Goal: Task Accomplishment & Management: Complete application form

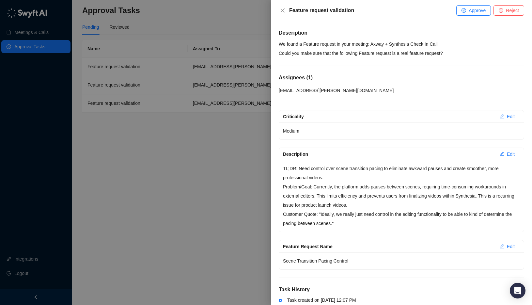
click at [187, 38] on div at bounding box center [266, 152] width 532 height 305
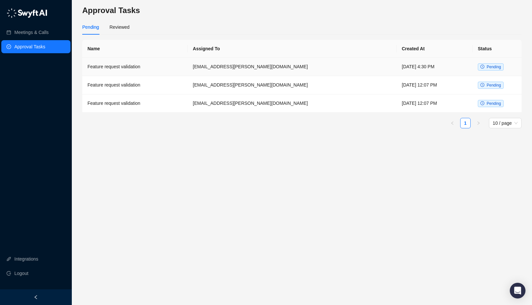
click at [396, 70] on td "Tuesday, 09/23/25, 4:30 PM" at bounding box center [434, 67] width 76 height 18
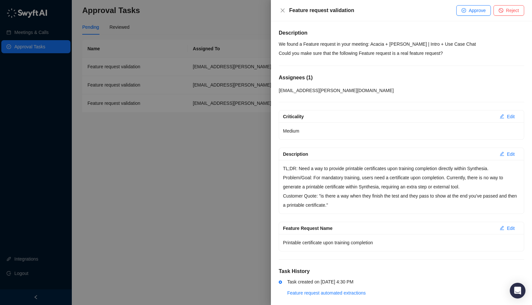
drag, startPoint x: 369, startPoint y: 65, endPoint x: 376, endPoint y: 67, distance: 6.5
click at [369, 65] on div "Description We found a Feature request in your meeting: Acacia + Nancy | Intro …" at bounding box center [401, 167] width 245 height 276
click at [383, 55] on p "We found a Feature request in your meeting: Acacia + Nancy | Intro + Use Case C…" at bounding box center [401, 48] width 245 height 18
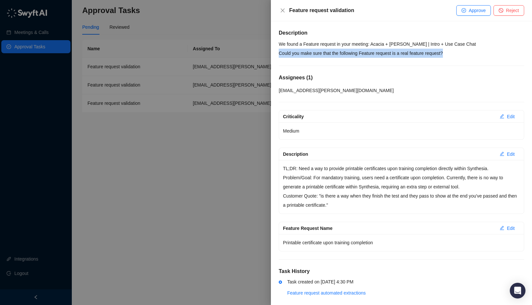
click at [383, 55] on p "We found a Feature request in your meeting: Acacia + Nancy | Intro + Use Case C…" at bounding box center [401, 48] width 245 height 18
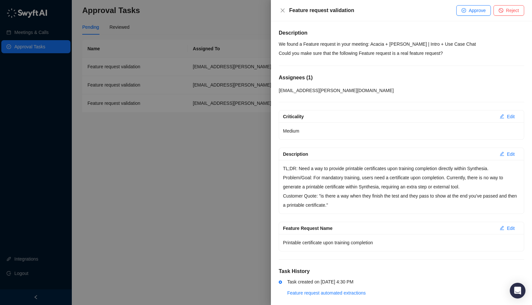
click at [392, 162] on div "TL;DR: Need a way to provide printable certificates upon training completion di…" at bounding box center [401, 187] width 245 height 54
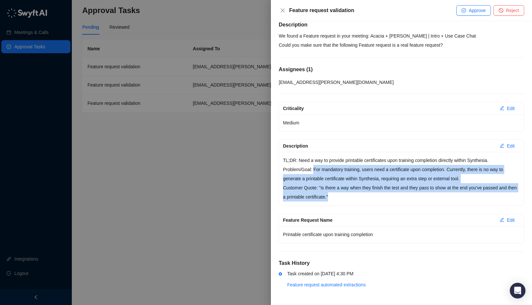
drag, startPoint x: 315, startPoint y: 169, endPoint x: 350, endPoint y: 194, distance: 43.6
click at [350, 194] on div "TL;DR: Need a way to provide printable certificates upon training completion di…" at bounding box center [401, 179] width 245 height 54
click at [350, 194] on p "Customer Quote: "is there a way when they finish the test and they pass to show…" at bounding box center [401, 192] width 237 height 18
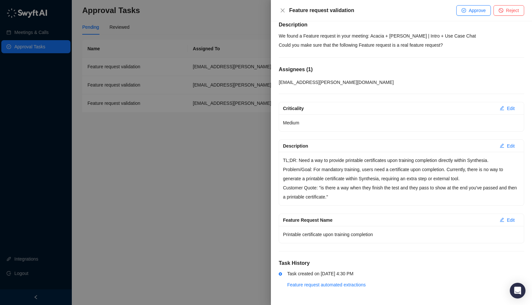
scroll to position [0, 0]
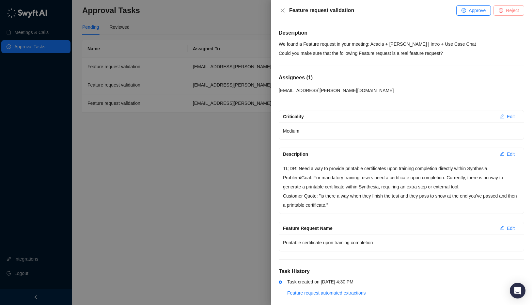
click at [509, 8] on span "Reject" at bounding box center [512, 10] width 13 height 7
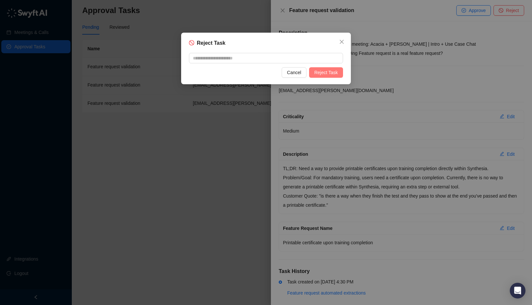
click at [325, 70] on span "Reject Task" at bounding box center [325, 72] width 23 height 7
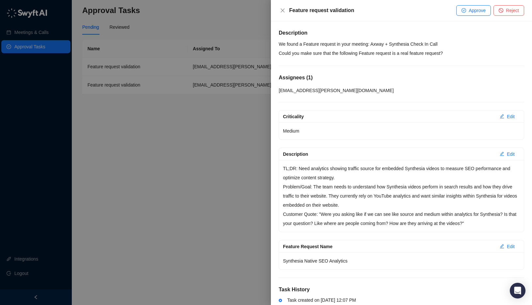
scroll to position [26, 0]
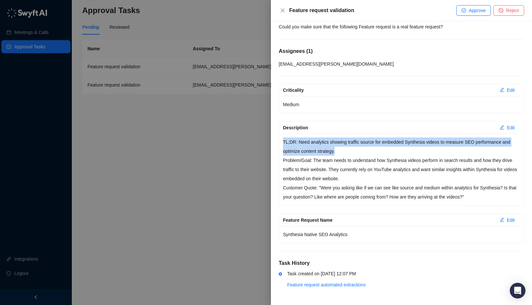
drag, startPoint x: 281, startPoint y: 143, endPoint x: 352, endPoint y: 153, distance: 72.4
click at [352, 153] on div "TL;DR: Need analytics showing traffic source for embedded Synthesia videos to m…" at bounding box center [401, 169] width 245 height 72
click at [352, 153] on p "TL;DR: Need analytics showing traffic source for embedded Synthesia videos to m…" at bounding box center [401, 146] width 237 height 18
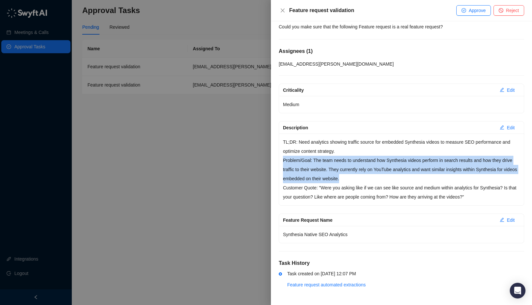
drag, startPoint x: 283, startPoint y: 160, endPoint x: 375, endPoint y: 177, distance: 93.6
click at [375, 177] on p "Problem/Goal: The team needs to understand how Synthesia videos perform in sear…" at bounding box center [401, 169] width 237 height 27
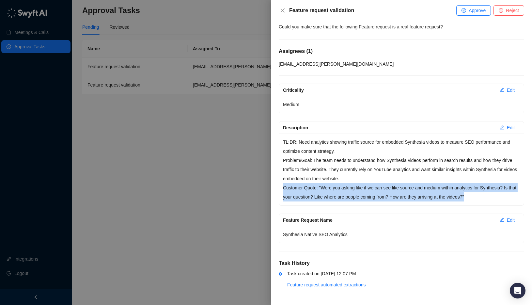
drag, startPoint x: 280, startPoint y: 185, endPoint x: 492, endPoint y: 200, distance: 212.9
click at [492, 200] on div "TL;DR: Need analytics showing traffic source for embedded Synthesia videos to m…" at bounding box center [401, 169] width 245 height 72
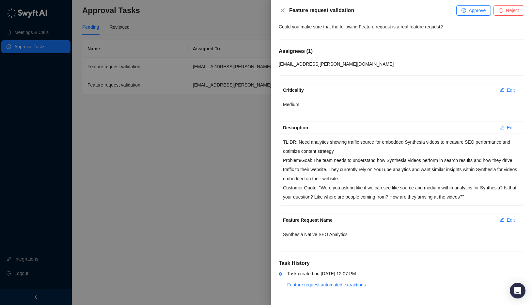
click at [490, 197] on p "Customer Quote: "Were you asking like if we can see like source and medium with…" at bounding box center [401, 192] width 237 height 18
click at [510, 128] on span "Edit" at bounding box center [511, 127] width 8 height 7
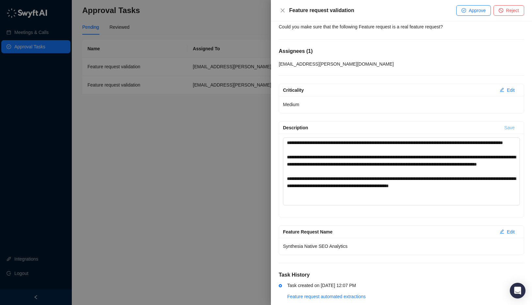
scroll to position [0, 0]
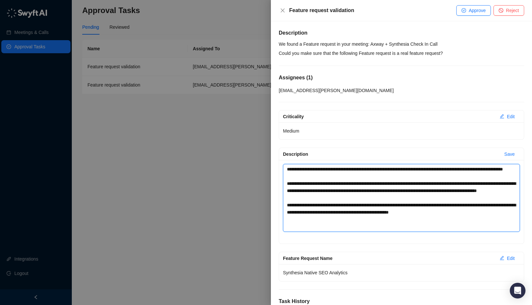
click at [352, 220] on textarea "**********" at bounding box center [401, 198] width 237 height 68
click at [398, 220] on textarea "**********" at bounding box center [401, 198] width 237 height 68
click at [329, 220] on textarea "**********" at bounding box center [401, 198] width 237 height 68
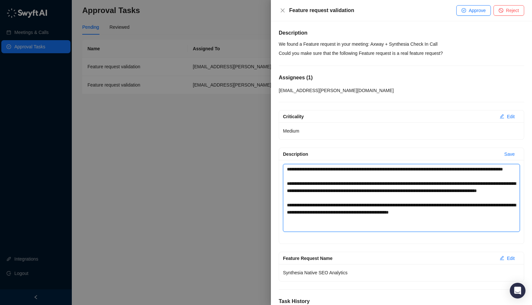
click at [382, 220] on textarea "**********" at bounding box center [401, 198] width 237 height 68
type textarea "**********"
click at [338, 220] on textarea "**********" at bounding box center [401, 198] width 237 height 68
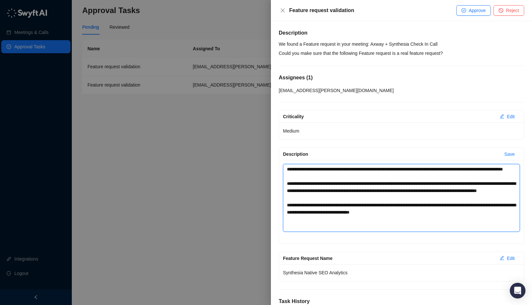
type textarea "**********"
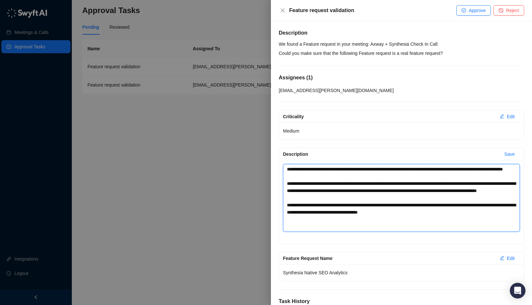
click at [357, 222] on textarea "**********" at bounding box center [401, 198] width 237 height 68
type textarea "**********"
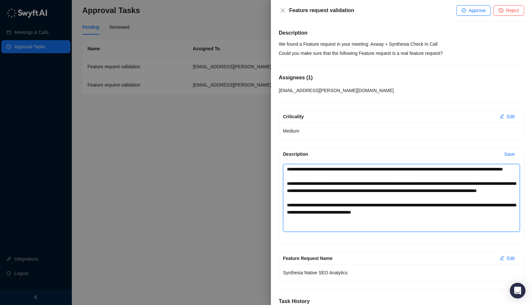
type textarea "**********"
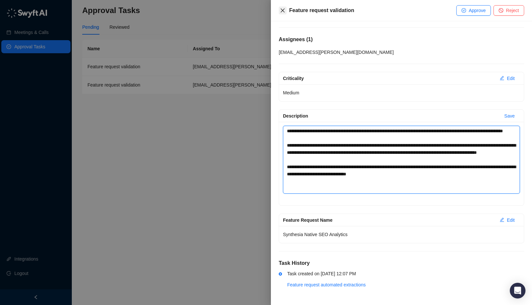
type textarea "**********"
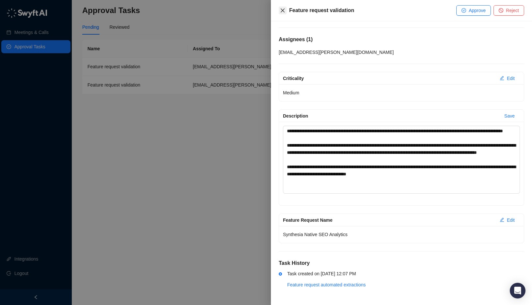
click at [283, 13] on button "Close" at bounding box center [283, 11] width 8 height 8
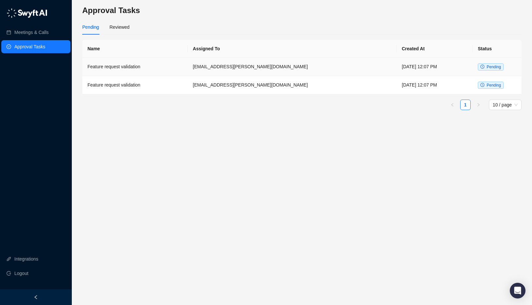
click at [305, 67] on td "acacia.dougan@synthesia.io" at bounding box center [292, 67] width 209 height 18
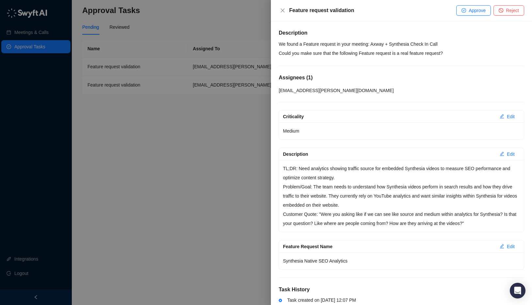
click at [395, 44] on p "We found a Feature request in your meeting: Axway + Synthesia Check In Call Cou…" at bounding box center [401, 48] width 245 height 18
click at [393, 44] on p "We found a Feature request in your meeting: Axway + Synthesia Check In Call Cou…" at bounding box center [401, 48] width 245 height 18
click at [392, 44] on p "We found a Feature request in your meeting: Axway + Synthesia Check In Call Cou…" at bounding box center [401, 48] width 245 height 18
click at [442, 42] on p "We found a Feature request in your meeting: Axway + Synthesia Check In Call Cou…" at bounding box center [401, 48] width 245 height 18
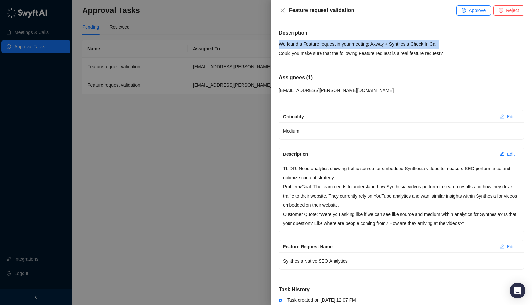
click at [442, 42] on p "We found a Feature request in your meeting: Axway + Synthesia Check In Call Cou…" at bounding box center [401, 48] width 245 height 18
click at [444, 42] on p "We found a Feature request in your meeting: Axway + Synthesia Check In Call Cou…" at bounding box center [401, 48] width 245 height 18
click at [446, 42] on p "We found a Feature request in your meeting: Axway + Synthesia Check In Call Cou…" at bounding box center [401, 48] width 245 height 18
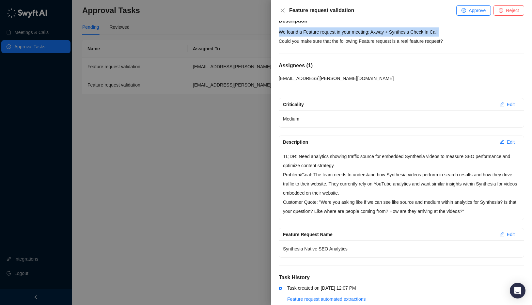
scroll to position [26, 0]
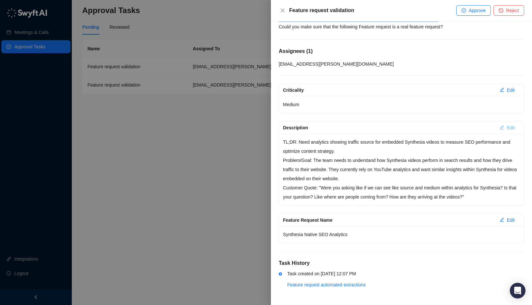
click at [508, 125] on span "Edit" at bounding box center [511, 127] width 8 height 7
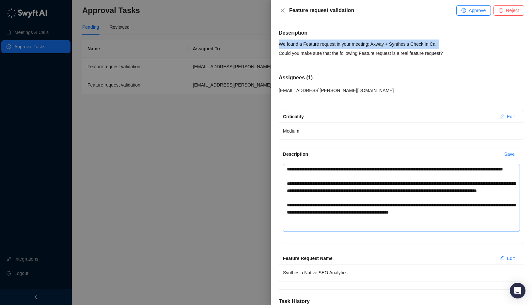
scroll to position [38, 0]
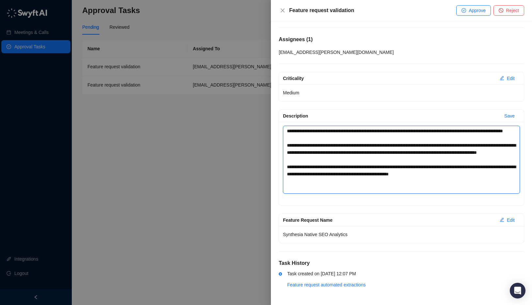
click at [322, 178] on textarea "**********" at bounding box center [401, 160] width 237 height 68
click at [400, 184] on textarea "**********" at bounding box center [401, 160] width 237 height 68
click at [409, 183] on textarea "**********" at bounding box center [401, 160] width 237 height 68
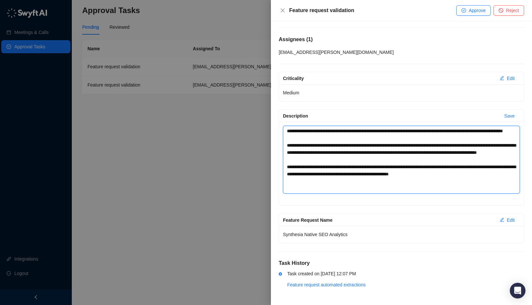
click at [409, 183] on textarea "**********" at bounding box center [401, 160] width 237 height 68
click at [370, 186] on textarea "**********" at bounding box center [401, 160] width 237 height 68
click at [381, 185] on textarea "**********" at bounding box center [401, 160] width 237 height 68
click at [406, 167] on textarea "**********" at bounding box center [401, 160] width 237 height 68
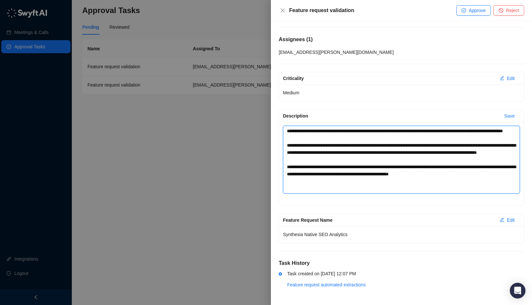
type textarea "**********"
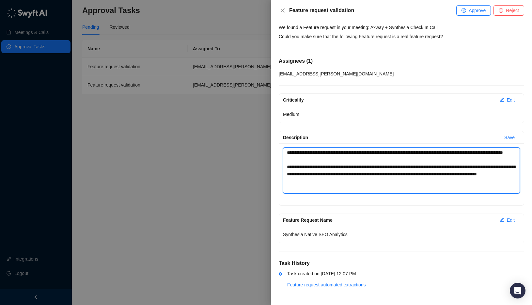
scroll to position [0, 0]
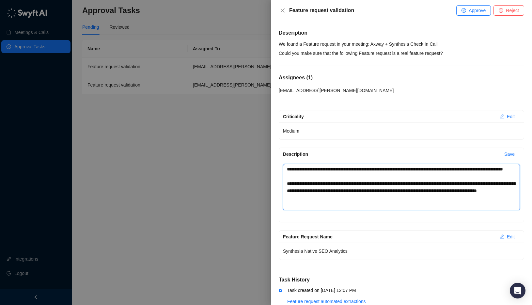
type textarea "**********"
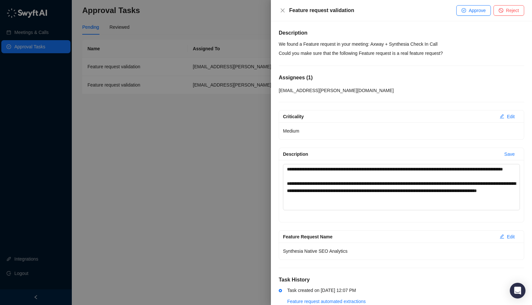
click at [390, 91] on div "[EMAIL_ADDRESS][PERSON_NAME][DOMAIN_NAME]" at bounding box center [401, 90] width 245 height 7
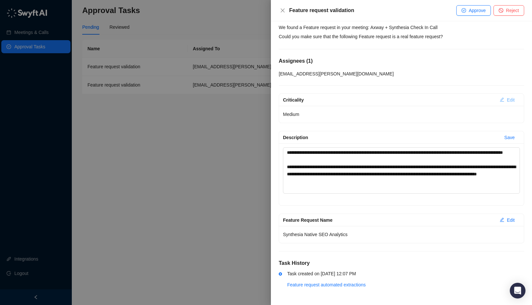
click at [511, 101] on span "Edit" at bounding box center [511, 99] width 8 height 7
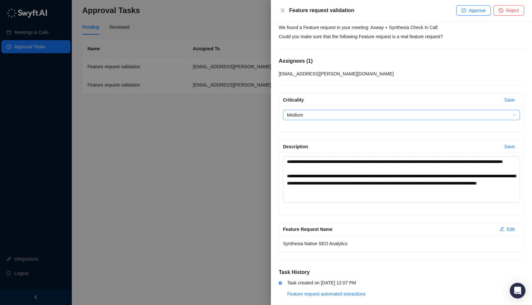
click at [378, 116] on span "Medium" at bounding box center [401, 115] width 229 height 10
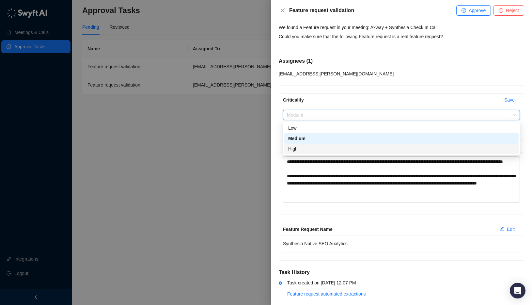
click at [308, 149] on div "High" at bounding box center [401, 148] width 226 height 7
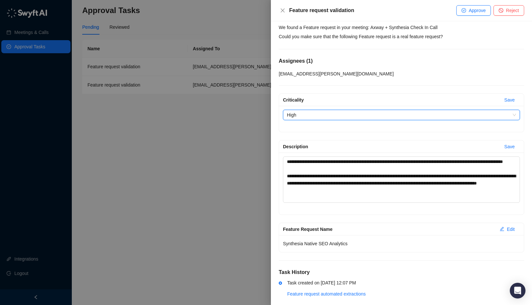
click at [423, 66] on div "Assignees ( 1 )" at bounding box center [401, 62] width 245 height 10
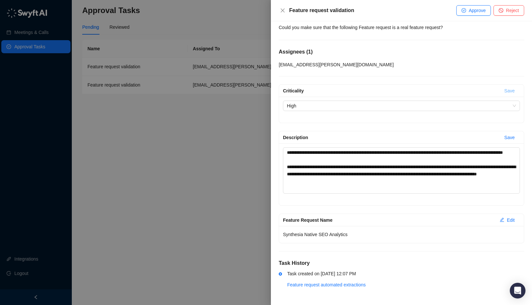
click at [512, 91] on span "Save" at bounding box center [509, 90] width 10 height 7
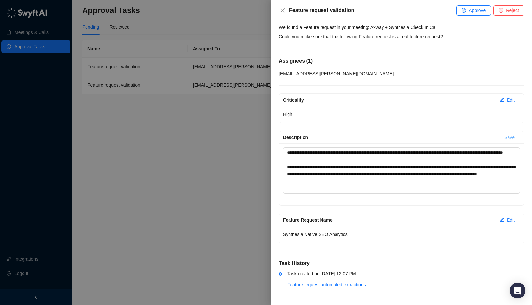
click at [511, 138] on span "Save" at bounding box center [509, 137] width 10 height 7
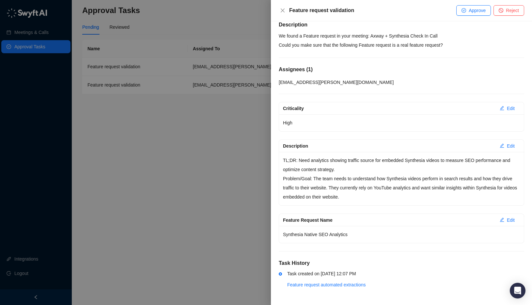
scroll to position [0, 0]
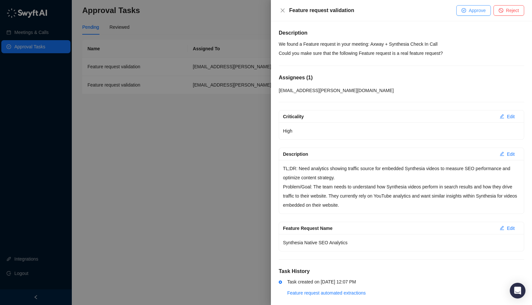
click at [473, 12] on span "Approve" at bounding box center [477, 10] width 17 height 7
type textarea "**********"
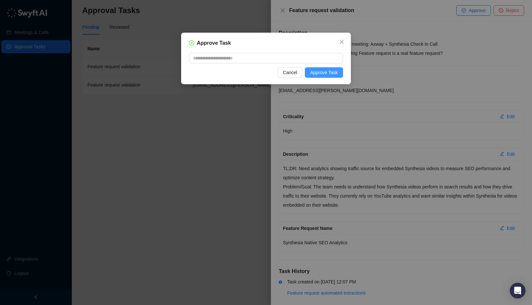
click at [332, 74] on span "Approve Task" at bounding box center [324, 72] width 28 height 7
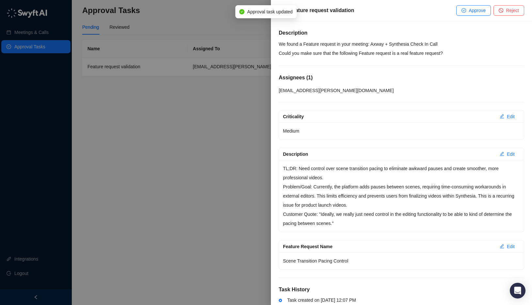
click at [394, 45] on p "We found a Feature request in your meeting: Axway + Synthesia Check In Call Cou…" at bounding box center [401, 48] width 245 height 18
click at [390, 51] on p "We found a Feature request in your meeting: Axway + Synthesia Check In Call Cou…" at bounding box center [401, 48] width 245 height 18
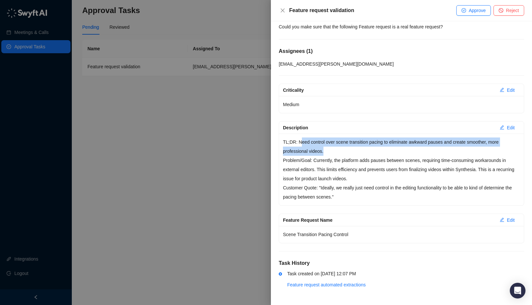
drag, startPoint x: 303, startPoint y: 144, endPoint x: 358, endPoint y: 151, distance: 55.3
click at [358, 151] on p "TL;DR: Need control over scene transition pacing to eliminate awkward pauses an…" at bounding box center [401, 146] width 237 height 18
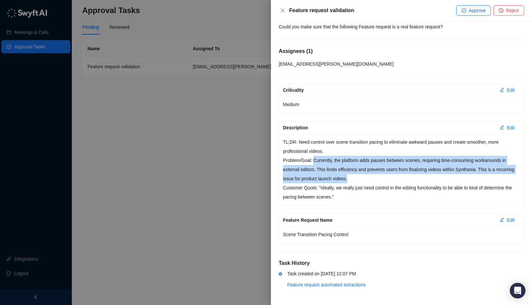
drag, startPoint x: 314, startPoint y: 160, endPoint x: 398, endPoint y: 175, distance: 85.1
click at [398, 175] on p "Problem/Goal: Currently, the platform adds pauses between scenes, requiring tim…" at bounding box center [401, 169] width 237 height 27
click at [397, 176] on p "Problem/Goal: Currently, the platform adds pauses between scenes, requiring tim…" at bounding box center [401, 169] width 237 height 27
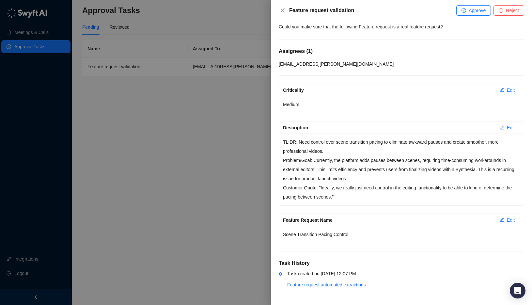
click at [429, 149] on p "TL;DR: Need control over scene transition pacing to eliminate awkward pauses an…" at bounding box center [401, 146] width 237 height 18
click at [399, 195] on p "Customer Quote: "Ideally, we really just need control in the editing functional…" at bounding box center [401, 192] width 237 height 18
click at [508, 127] on span "Edit" at bounding box center [511, 127] width 8 height 7
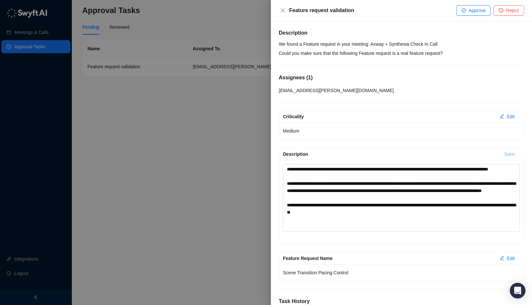
click at [505, 151] on span "Save" at bounding box center [509, 153] width 10 height 7
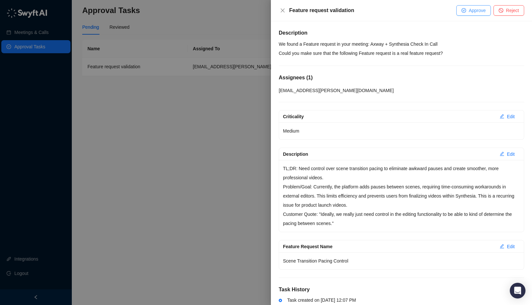
click at [475, 10] on span "Approve" at bounding box center [477, 10] width 17 height 7
type textarea "**********"
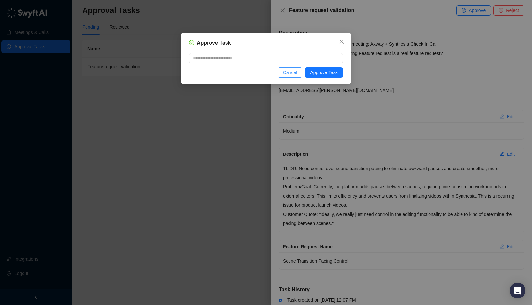
click at [291, 73] on span "Cancel" at bounding box center [290, 72] width 14 height 7
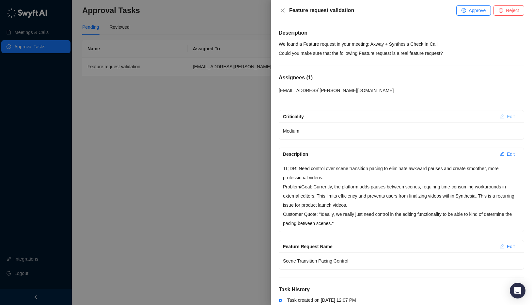
click at [504, 118] on button "Edit" at bounding box center [506, 116] width 25 height 10
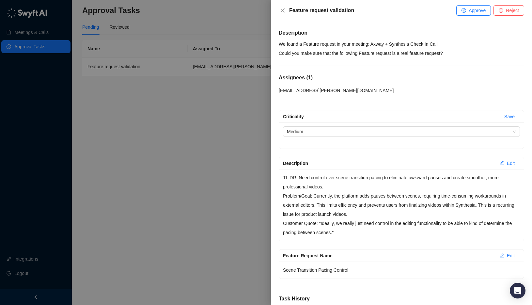
drag, startPoint x: 366, startPoint y: 126, endPoint x: 364, endPoint y: 137, distance: 10.6
click at [366, 127] on span "Medium" at bounding box center [401, 132] width 229 height 10
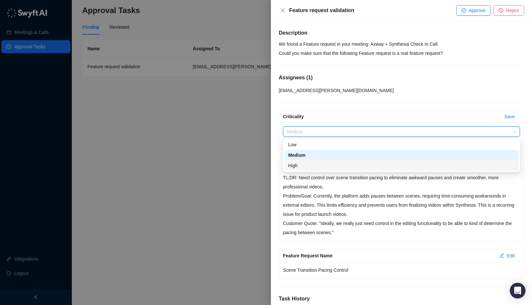
click at [356, 165] on div "High" at bounding box center [401, 165] width 226 height 7
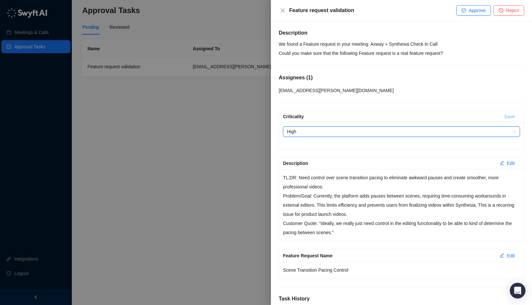
click at [515, 116] on button "Save" at bounding box center [509, 116] width 21 height 10
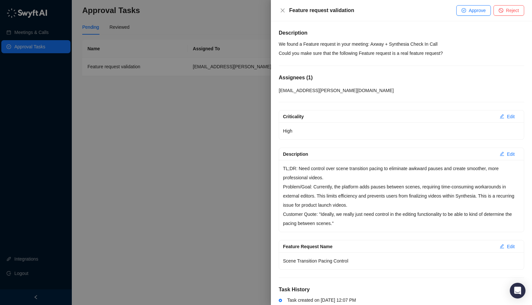
click at [471, 11] on span "Approve" at bounding box center [477, 10] width 17 height 7
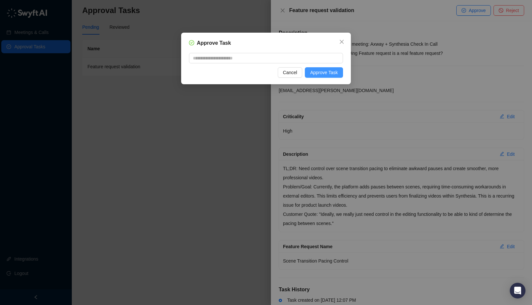
click at [330, 74] on span "Approve Task" at bounding box center [324, 72] width 28 height 7
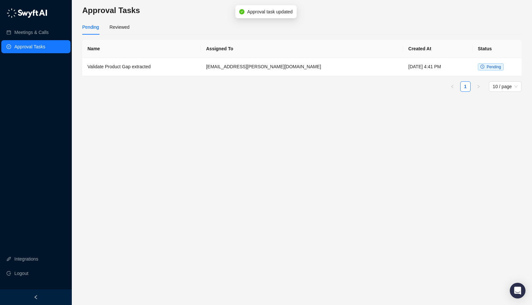
click at [302, 100] on main "Approval Tasks Pending Reviewed Name Assigned To Created At Status Validate Pro…" at bounding box center [301, 152] width 439 height 294
click at [292, 61] on td "[EMAIL_ADDRESS][PERSON_NAME][DOMAIN_NAME]" at bounding box center [302, 67] width 202 height 18
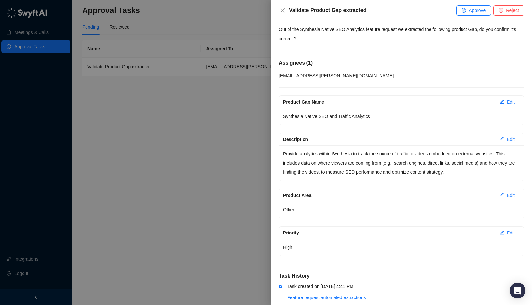
scroll to position [27, 0]
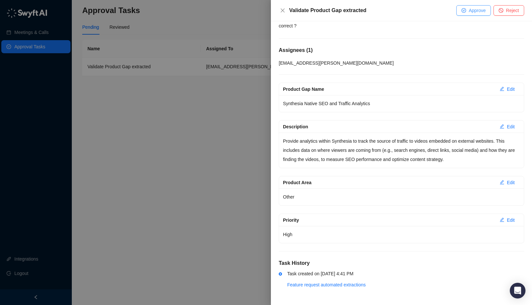
click at [483, 13] on span "Approve" at bounding box center [477, 10] width 17 height 7
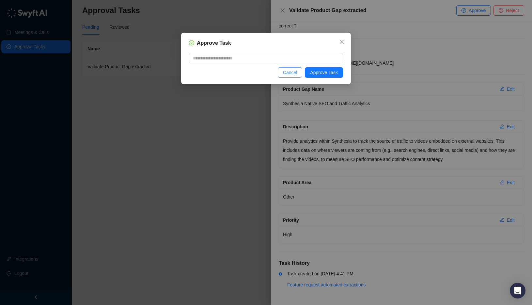
click at [291, 70] on span "Cancel" at bounding box center [290, 72] width 14 height 7
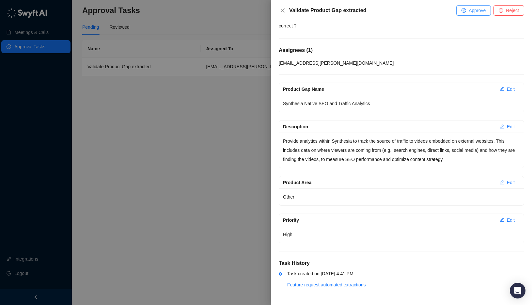
click at [466, 15] on button "Approve" at bounding box center [473, 10] width 35 height 10
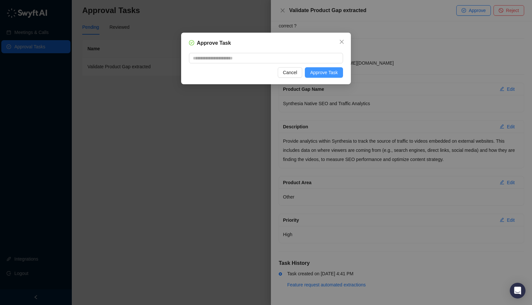
click at [330, 72] on span "Approve Task" at bounding box center [324, 72] width 28 height 7
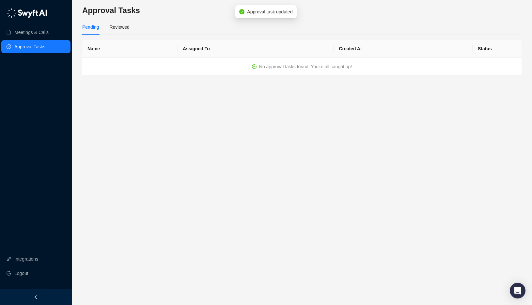
click at [327, 124] on main "Approval Tasks Pending Reviewed Name Assigned To Created At Status No approval …" at bounding box center [301, 152] width 439 height 294
click at [328, 126] on main "Approval Tasks Pending Reviewed Name Assigned To Created At Status No approval …" at bounding box center [301, 152] width 439 height 294
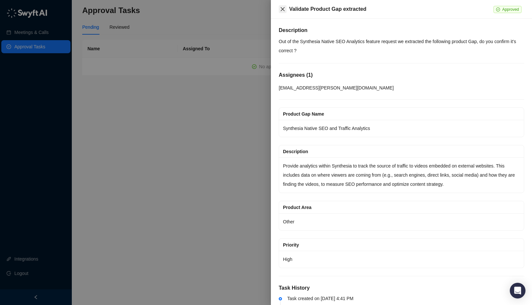
click at [284, 11] on icon "close" at bounding box center [282, 9] width 5 height 5
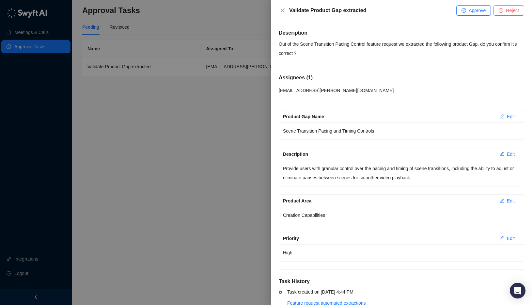
click at [400, 48] on p "Out of the Scene Transition Pacing Control feature request we extracted the fol…" at bounding box center [401, 48] width 245 height 18
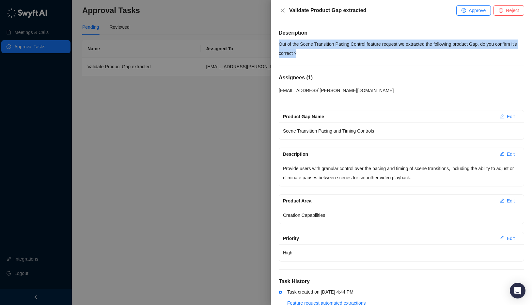
click at [400, 48] on p "Out of the Scene Transition Pacing Control feature request we extracted the fol…" at bounding box center [401, 48] width 245 height 18
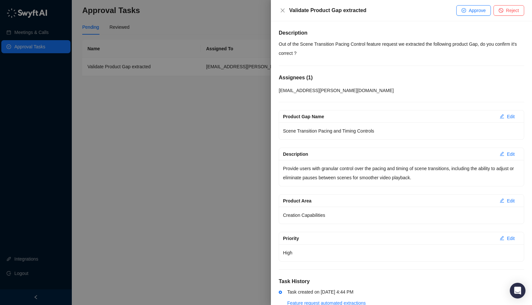
click at [421, 48] on p "Out of the Scene Transition Pacing Control feature request we extracted the fol…" at bounding box center [401, 48] width 245 height 18
click at [403, 47] on p "Out of the Scene Transition Pacing Control feature request we extracted the fol…" at bounding box center [401, 48] width 245 height 18
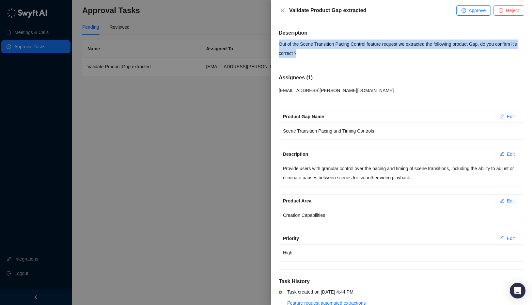
click at [403, 47] on p "Out of the Scene Transition Pacing Control feature request we extracted the fol…" at bounding box center [401, 48] width 245 height 18
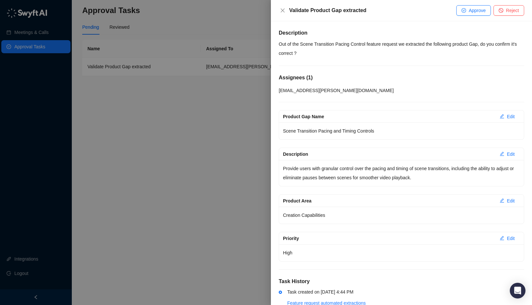
click at [412, 48] on p "Out of the Scene Transition Pacing Control feature request we extracted the fol…" at bounding box center [401, 48] width 245 height 18
click at [406, 49] on p "Out of the Scene Transition Pacing Control feature request we extracted the fol…" at bounding box center [401, 48] width 245 height 18
click at [509, 239] on span "Edit" at bounding box center [511, 238] width 8 height 7
click at [430, 260] on div "Priority High" at bounding box center [401, 257] width 245 height 26
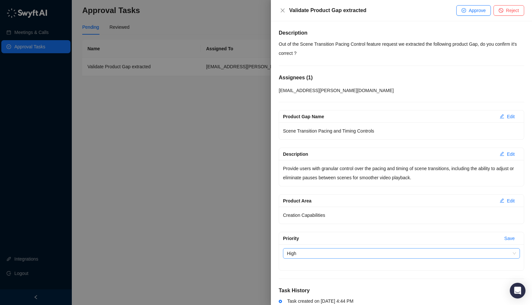
click at [414, 257] on span "High" at bounding box center [401, 253] width 229 height 10
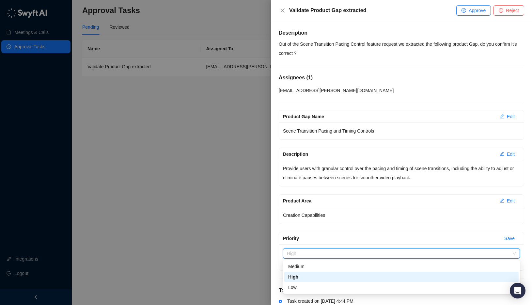
click at [356, 276] on div "High" at bounding box center [401, 276] width 226 height 7
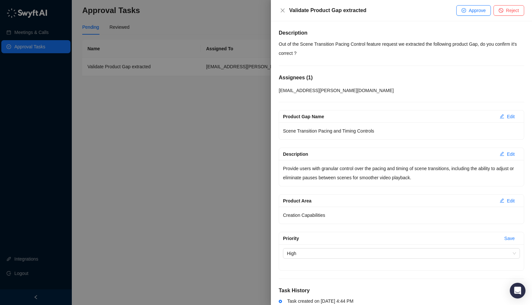
click at [353, 270] on div "Priority Save Priority High" at bounding box center [401, 251] width 245 height 39
click at [331, 251] on span "High" at bounding box center [401, 253] width 229 height 10
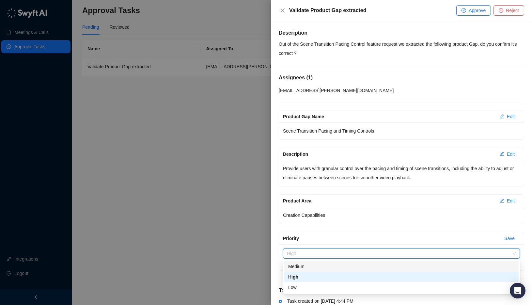
click at [297, 265] on div "Medium" at bounding box center [401, 266] width 226 height 7
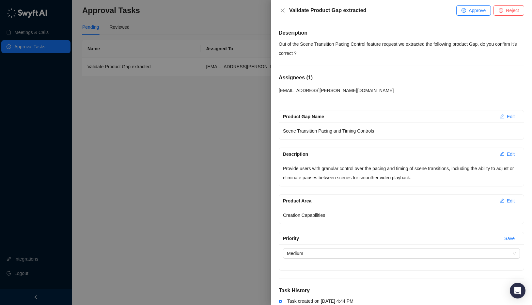
click at [273, 205] on div "Description Out of the Scene Transition Pacing Control feature request we extra…" at bounding box center [401, 163] width 261 height 284
click at [274, 188] on div "Description Out of the Scene Transition Pacing Control feature request we extra…" at bounding box center [401, 163] width 261 height 284
click at [474, 8] on span "Approve" at bounding box center [477, 10] width 17 height 7
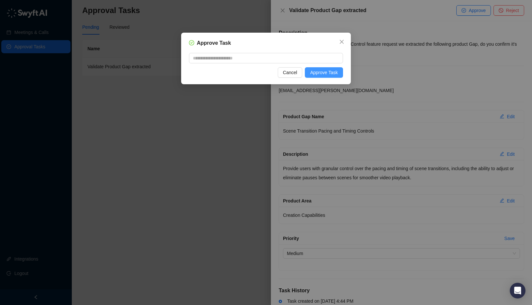
click at [316, 73] on span "Approve Task" at bounding box center [324, 72] width 28 height 7
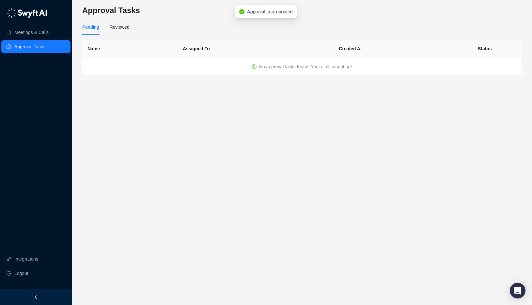
click at [184, 100] on main "Approval Tasks Pending Reviewed Name Assigned To Created At Status No approval …" at bounding box center [301, 152] width 439 height 294
